Goal: Transaction & Acquisition: Purchase product/service

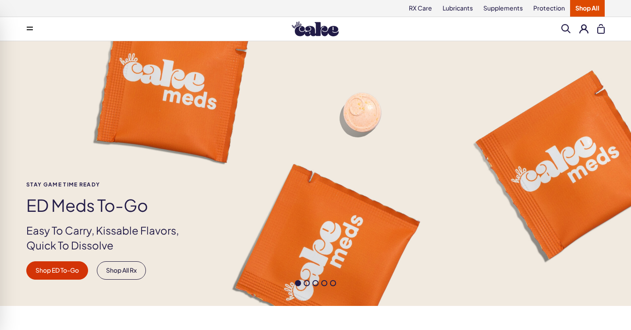
click at [0, 0] on x-extension-template at bounding box center [0, 0] width 0 height 0
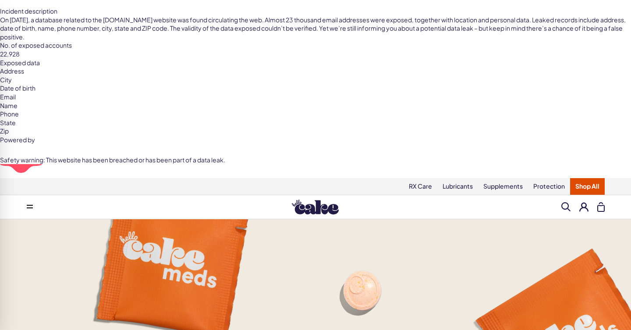
click at [27, 198] on button at bounding box center [30, 207] width 18 height 18
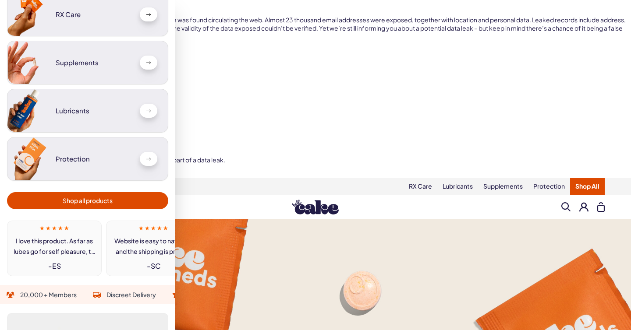
scroll to position [87, 0]
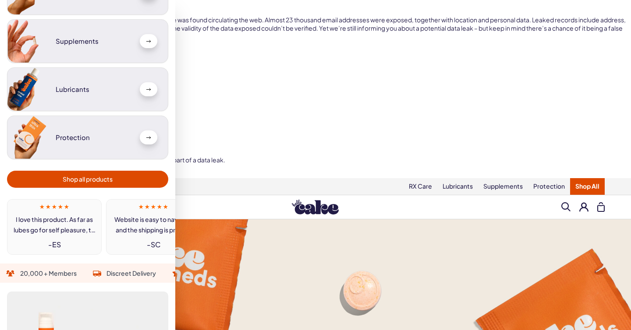
click at [104, 178] on span "Shop all products" at bounding box center [88, 179] width 50 height 10
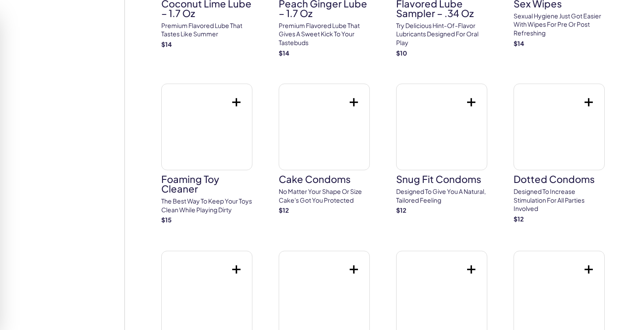
scroll to position [1961, 0]
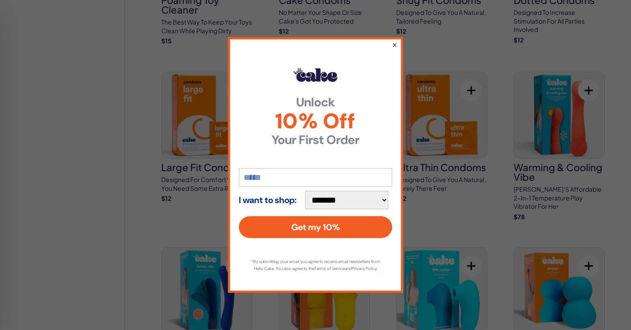
click at [395, 41] on button "×" at bounding box center [395, 44] width 6 height 11
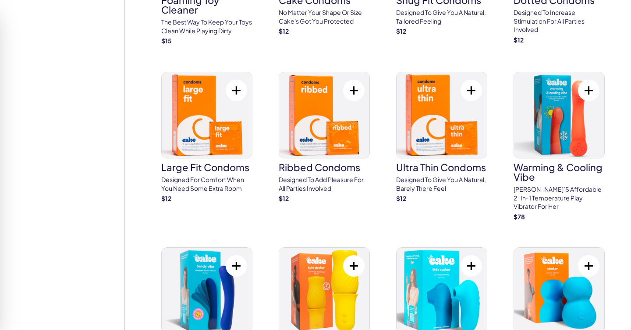
click at [323, 248] on img at bounding box center [324, 291] width 90 height 86
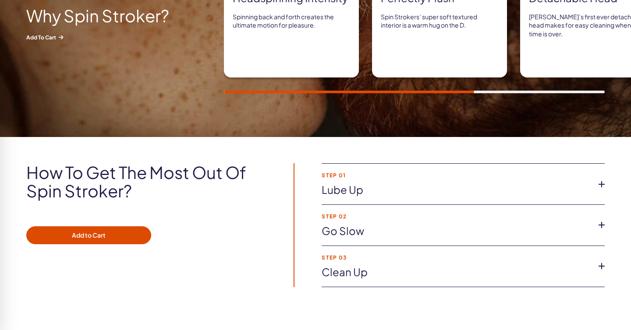
scroll to position [503, 0]
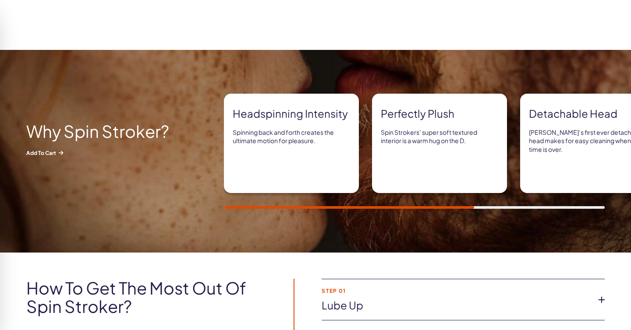
scroll to position [719, 0]
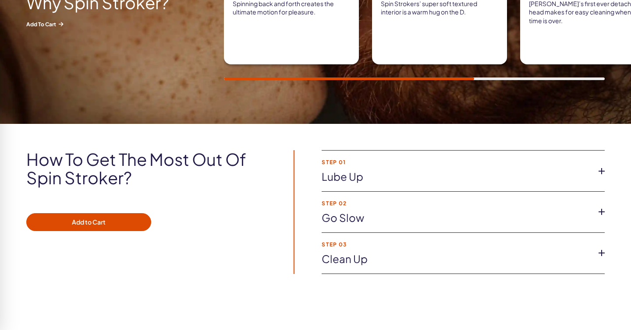
click at [383, 252] on link "Clean up" at bounding box center [455, 259] width 269 height 15
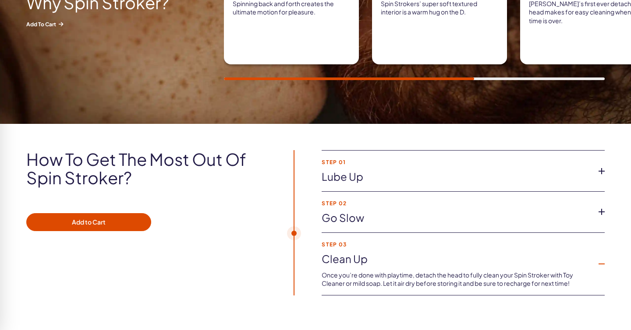
click at [383, 252] on link "Clean up" at bounding box center [455, 259] width 269 height 15
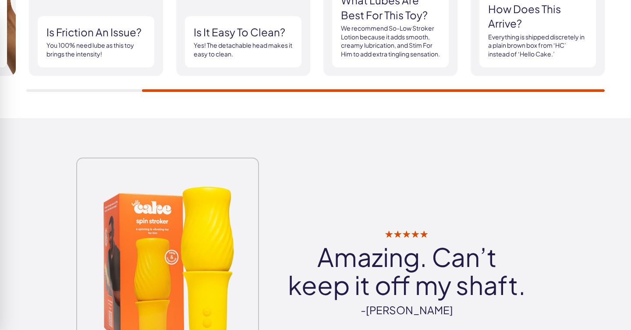
scroll to position [1598, 0]
